Goal: Transaction & Acquisition: Purchase product/service

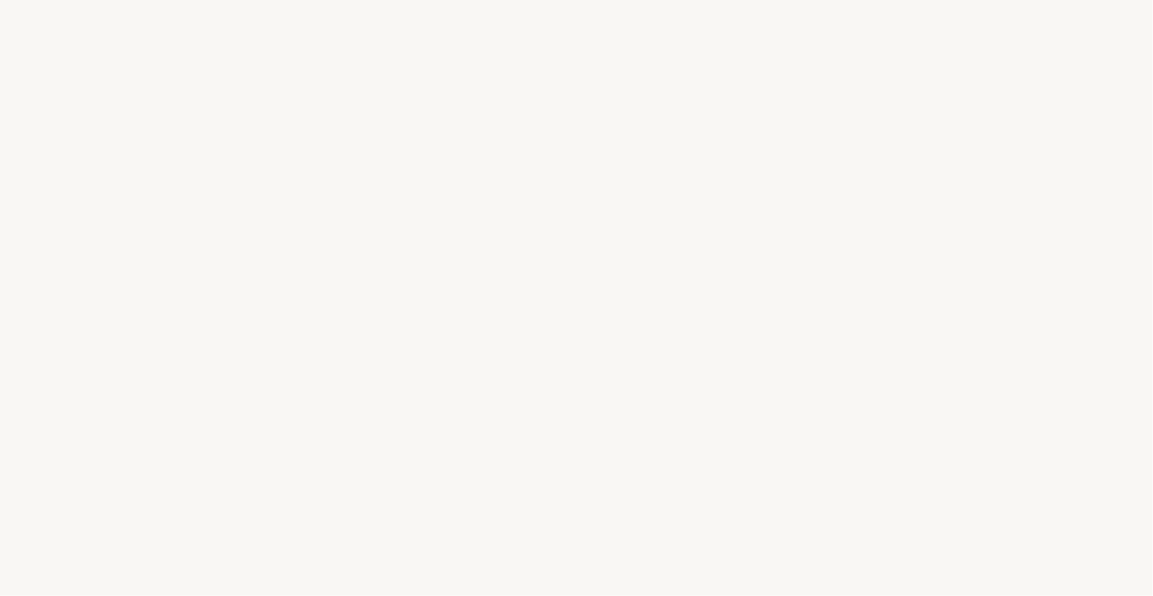
select select "ES"
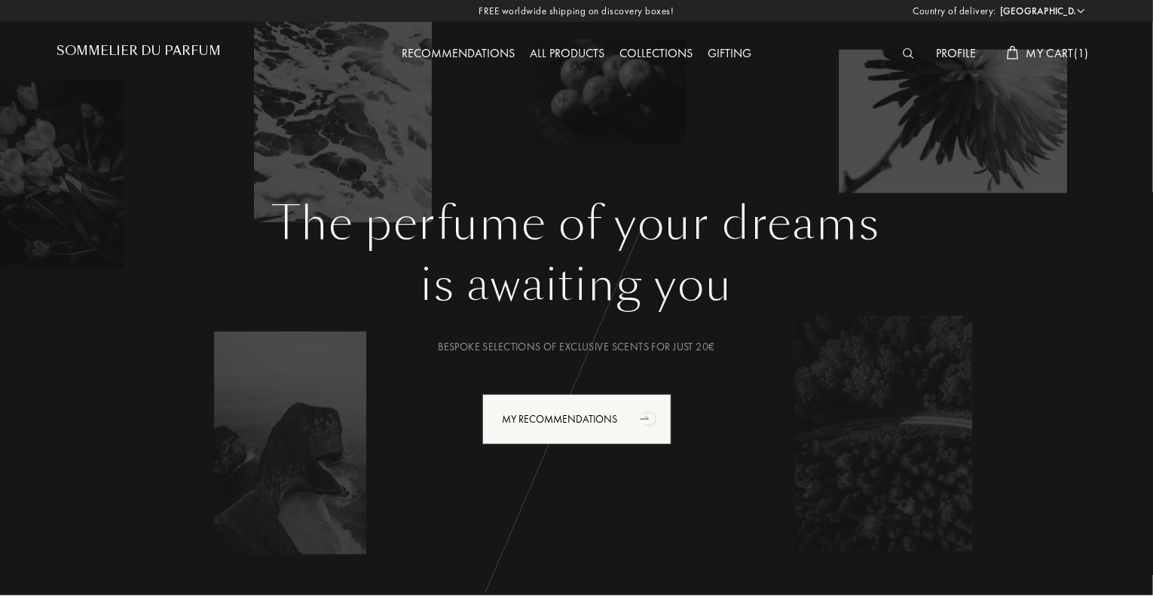
click at [906, 54] on img at bounding box center [908, 53] width 11 height 11
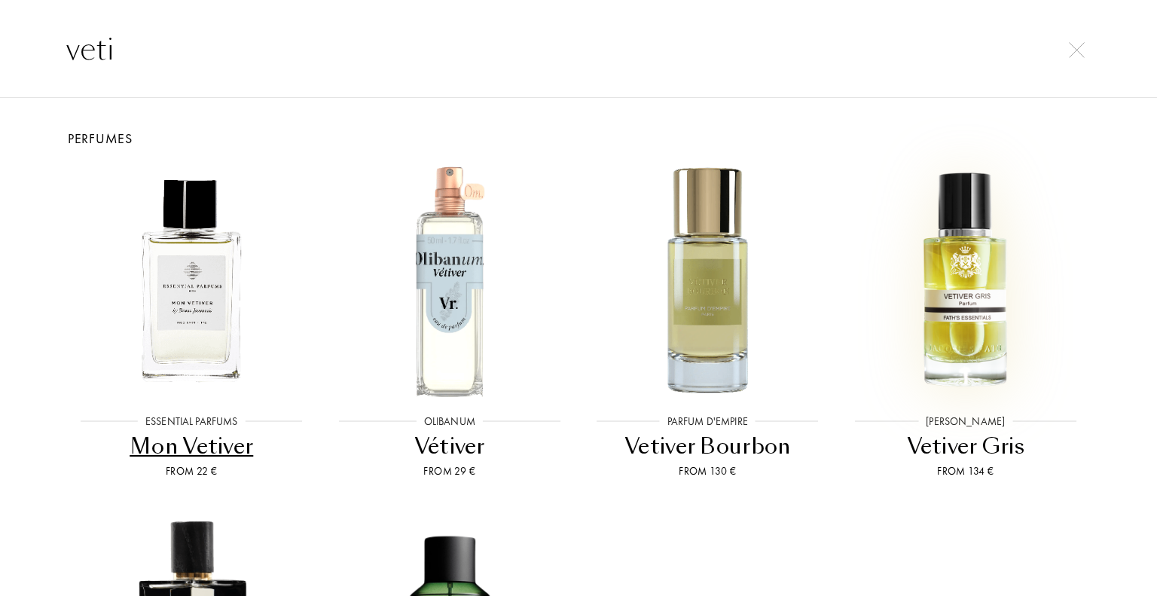
type input "veti"
click at [967, 299] on img at bounding box center [966, 281] width 232 height 232
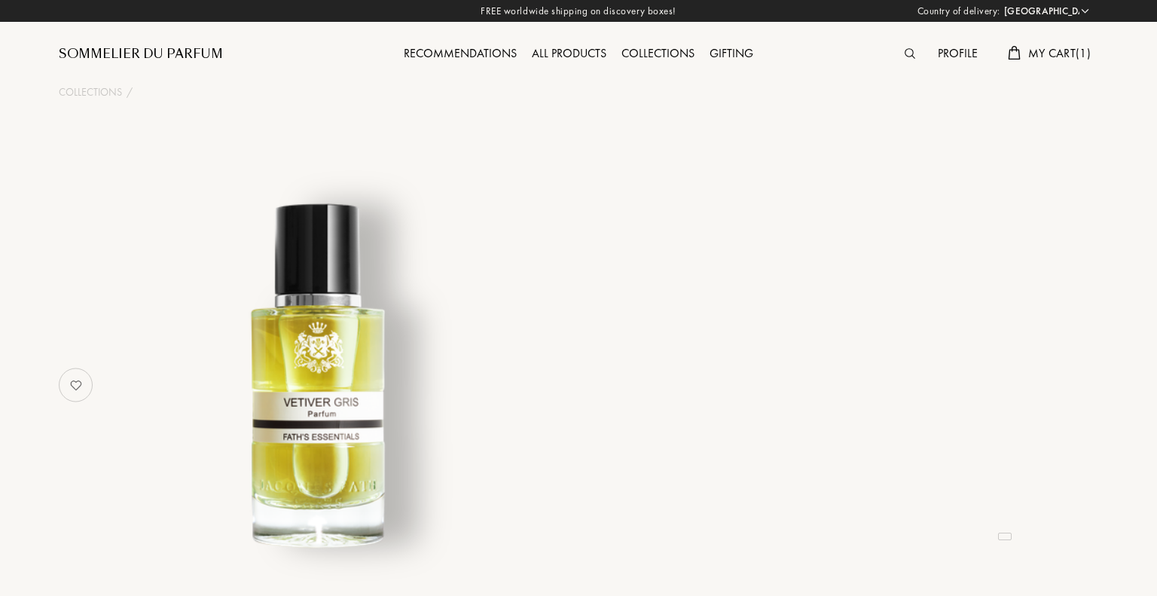
select select "ES"
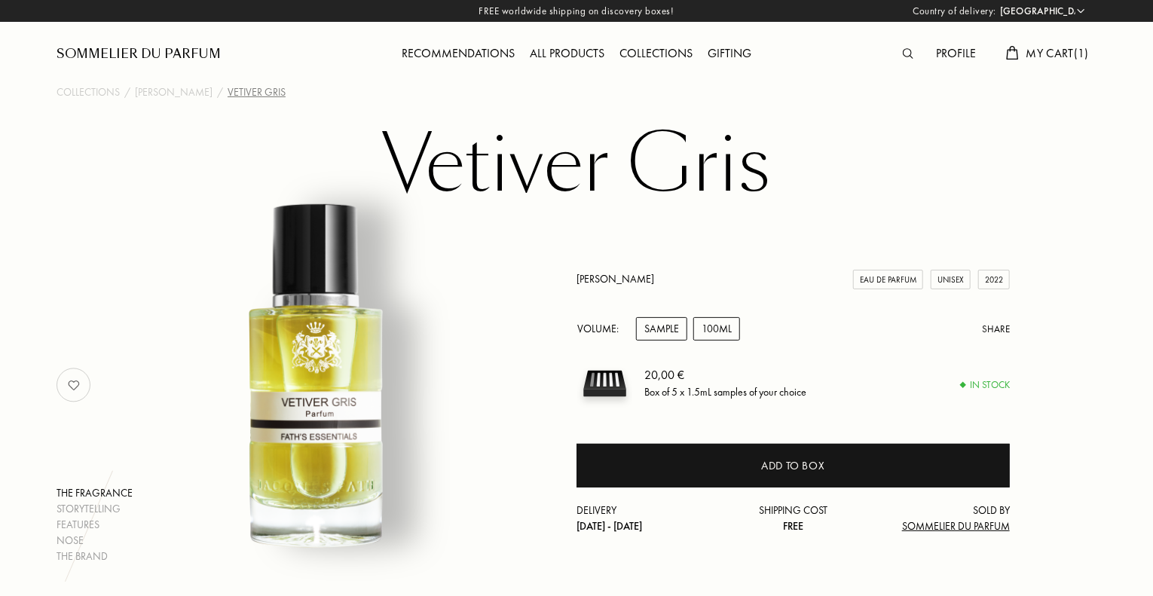
click at [710, 334] on div "100mL" at bounding box center [716, 328] width 47 height 23
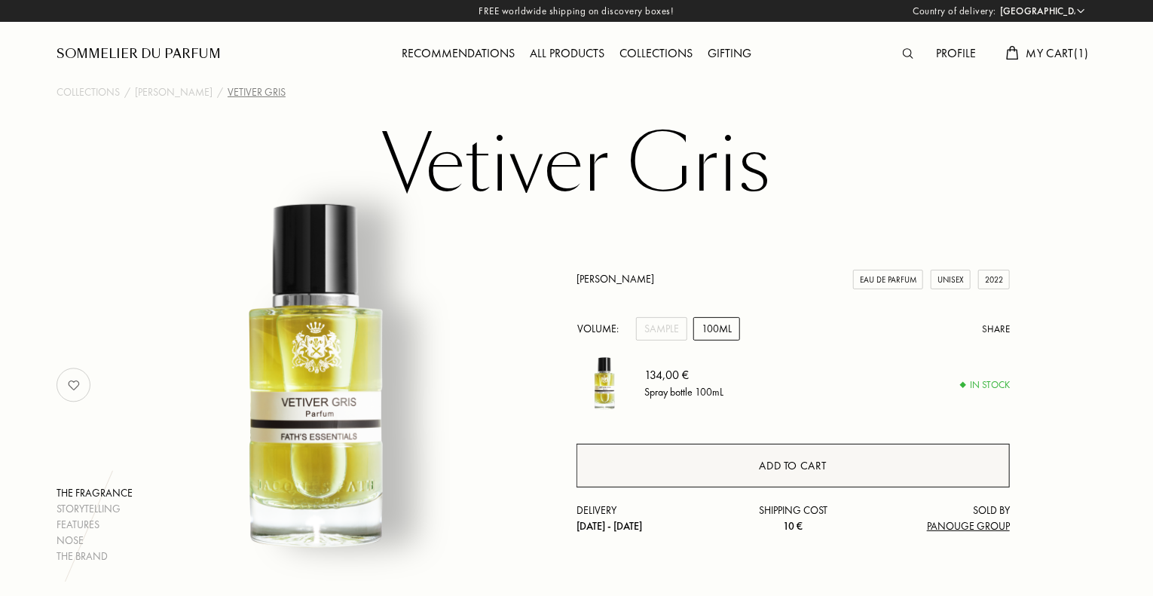
click at [747, 465] on div "Add to cart" at bounding box center [792, 466] width 433 height 44
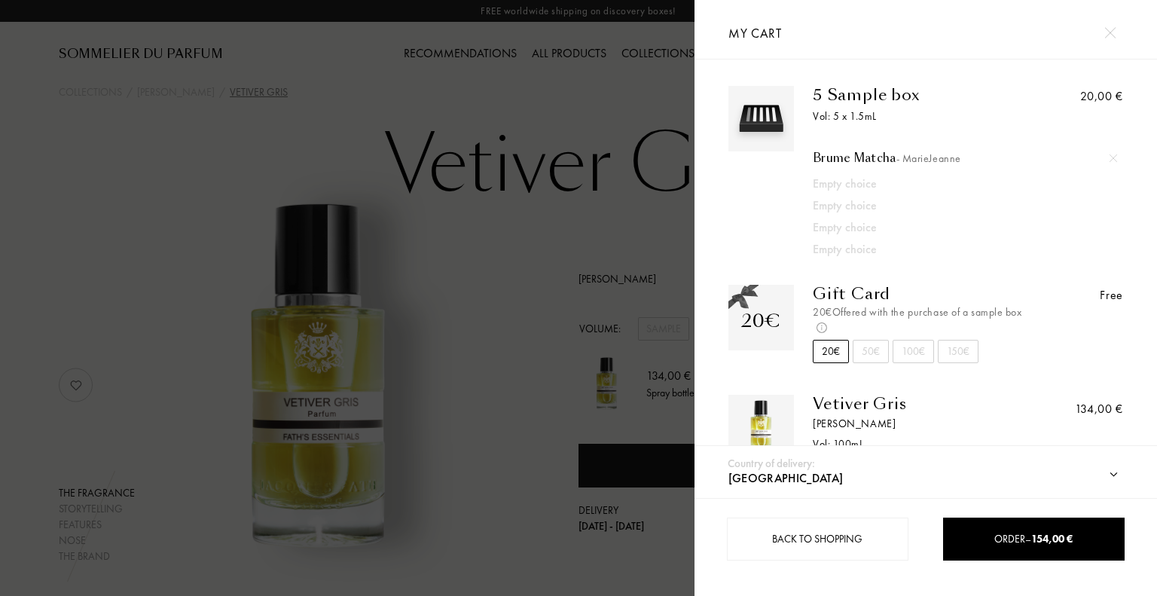
click at [1110, 157] on img at bounding box center [1114, 158] width 8 height 8
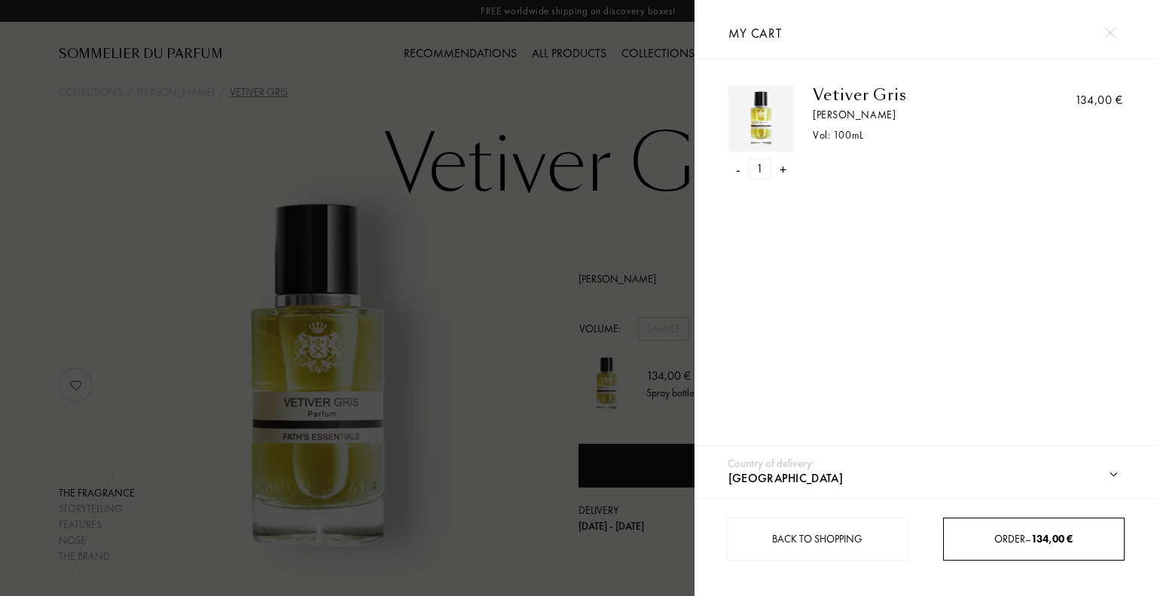
click at [1023, 539] on span "Order – 134,00 €" at bounding box center [1033, 539] width 78 height 14
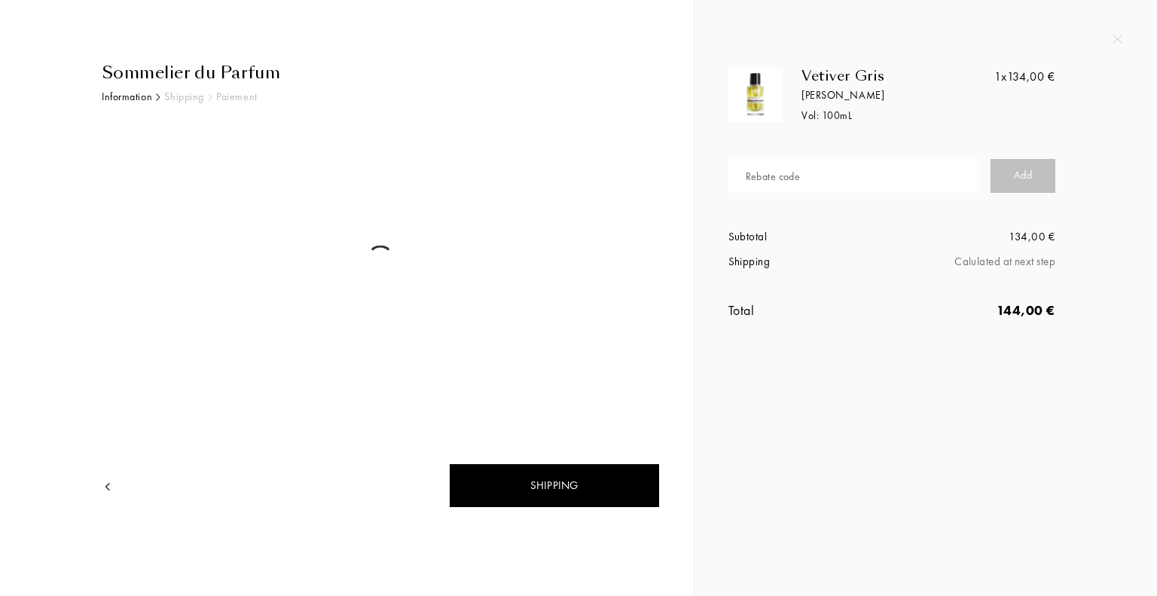
select select "ES"
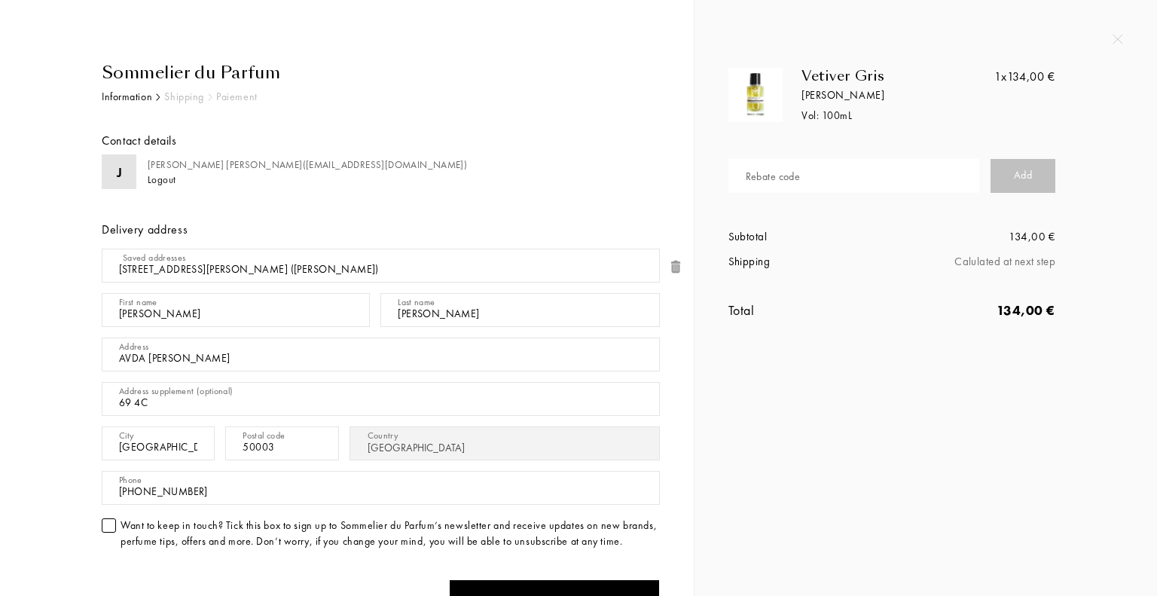
click at [799, 176] on div "Rebate code" at bounding box center [773, 177] width 55 height 16
click at [1020, 177] on div "Add" at bounding box center [1023, 176] width 65 height 34
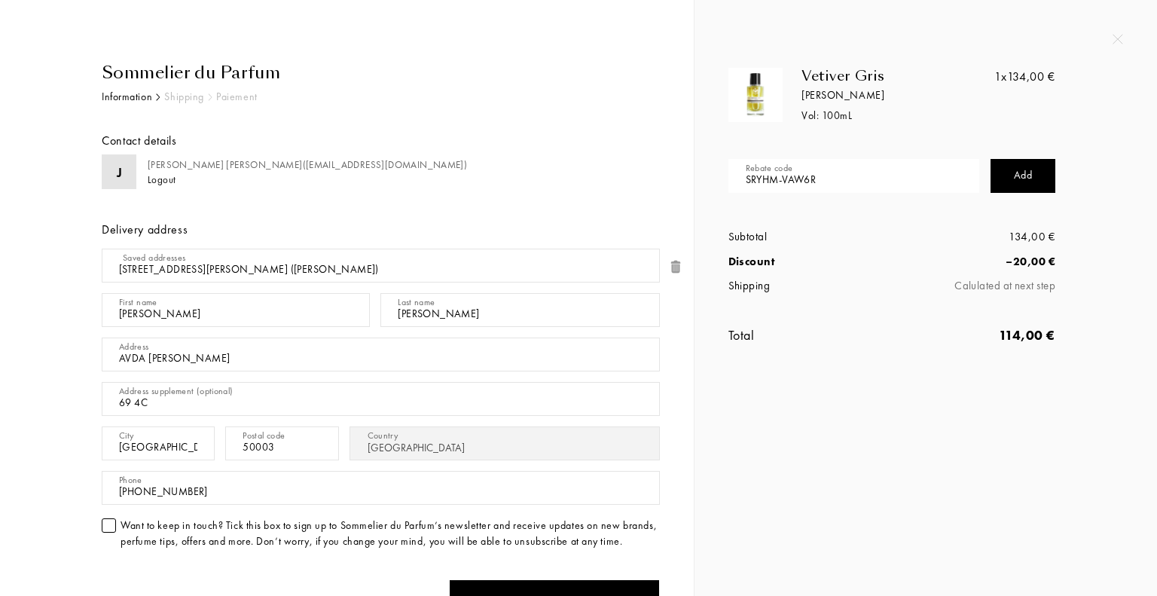
click at [819, 177] on input "SRYHM-VAW6R" at bounding box center [853, 176] width 251 height 34
type input "S"
click at [834, 0] on div at bounding box center [578, 0] width 1157 height 0
click at [1012, 173] on div "Add" at bounding box center [1023, 176] width 65 height 34
